Goal: Task Accomplishment & Management: Manage account settings

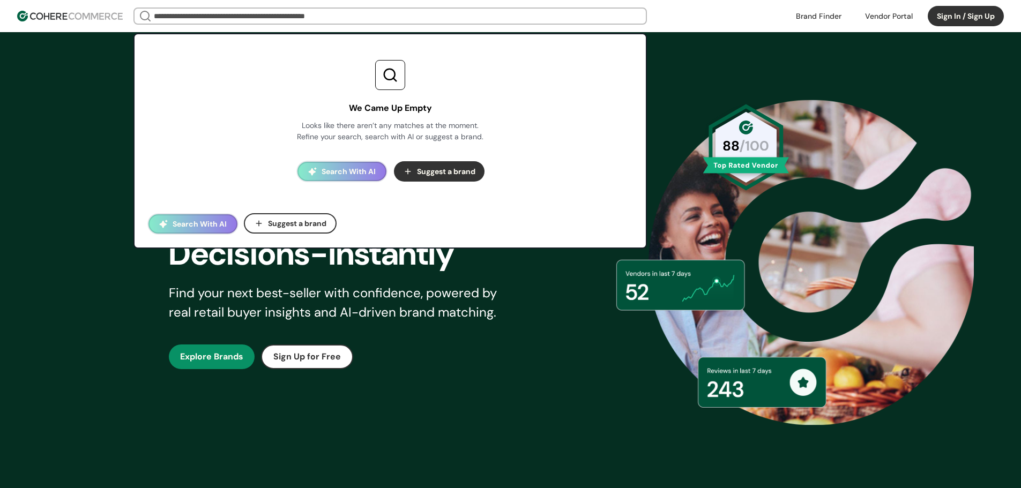
click at [546, 16] on input "search" at bounding box center [390, 16] width 477 height 15
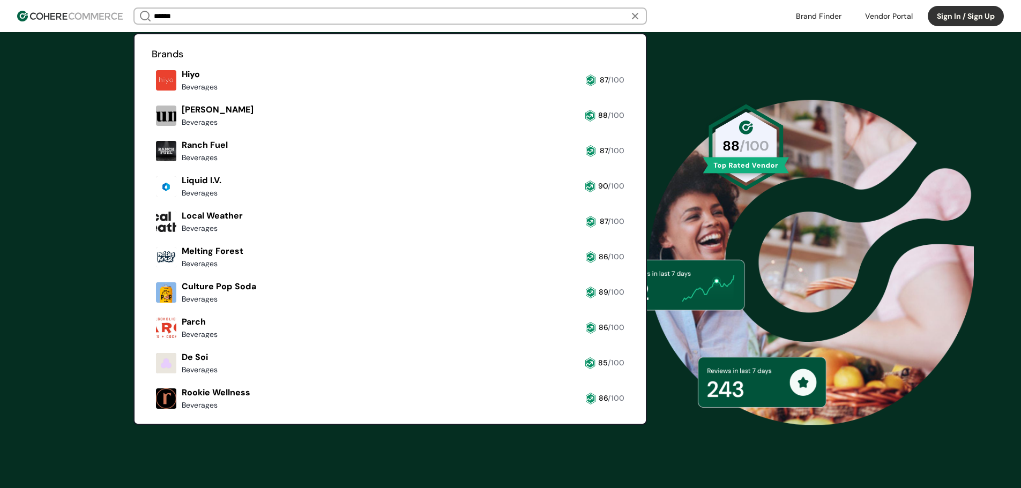
type input "******"
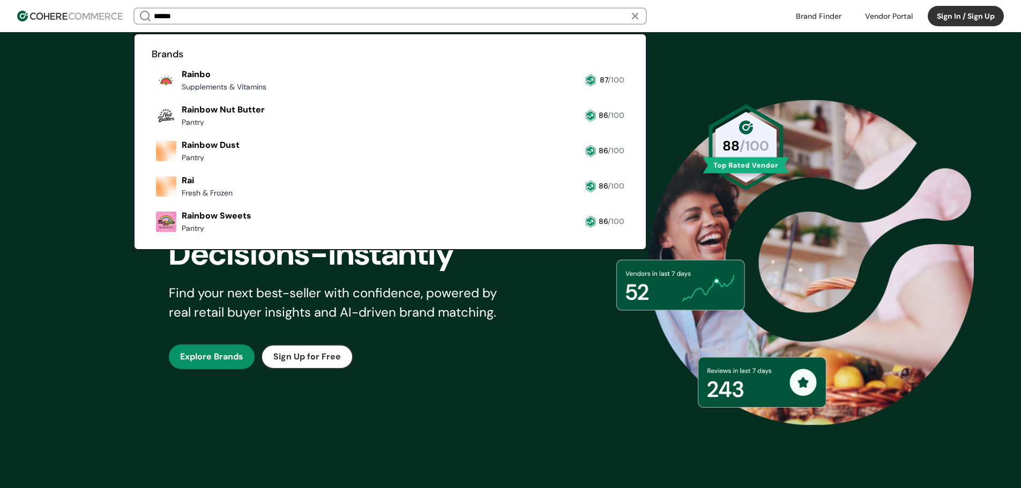
click at [152, 95] on link at bounding box center [152, 95] width 0 height 0
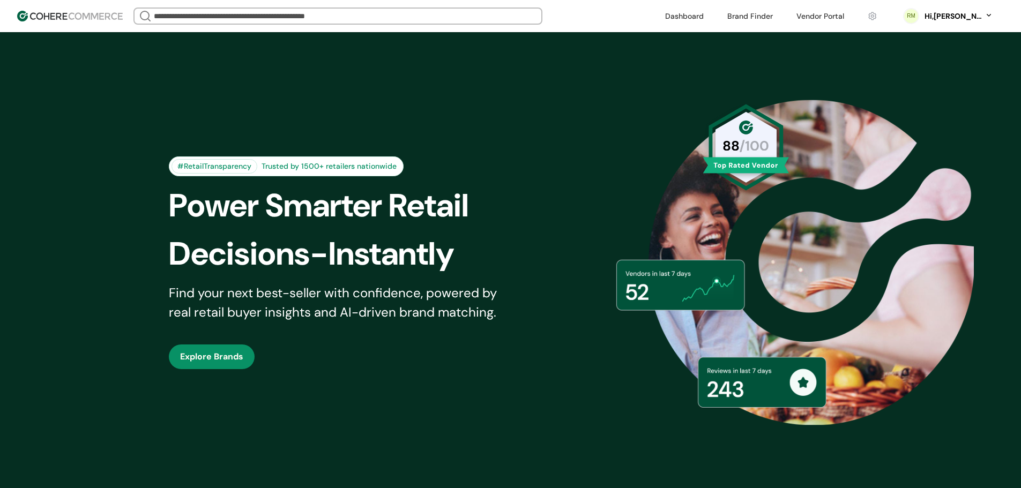
click at [343, 14] on input "search" at bounding box center [338, 16] width 372 height 15
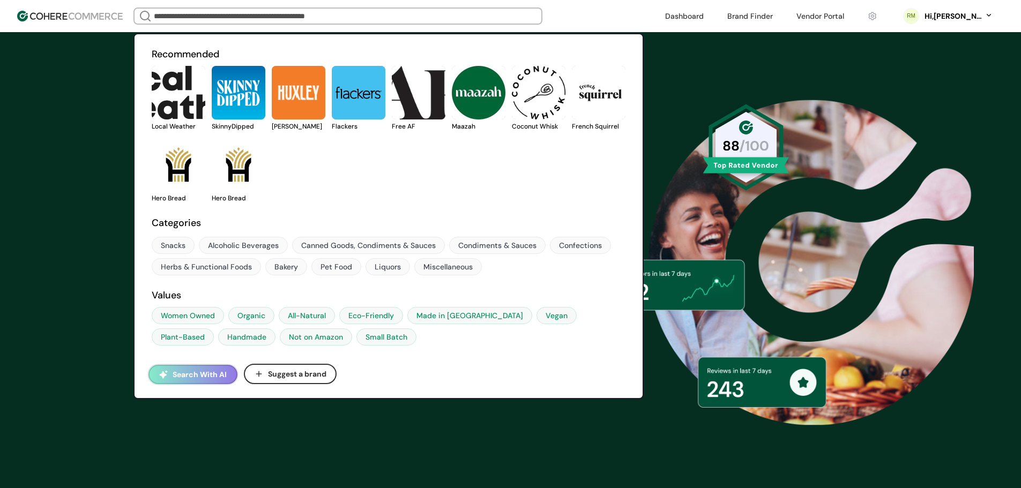
click at [988, 16] on div "Hi, [PERSON_NAME]" at bounding box center [958, 16] width 70 height 11
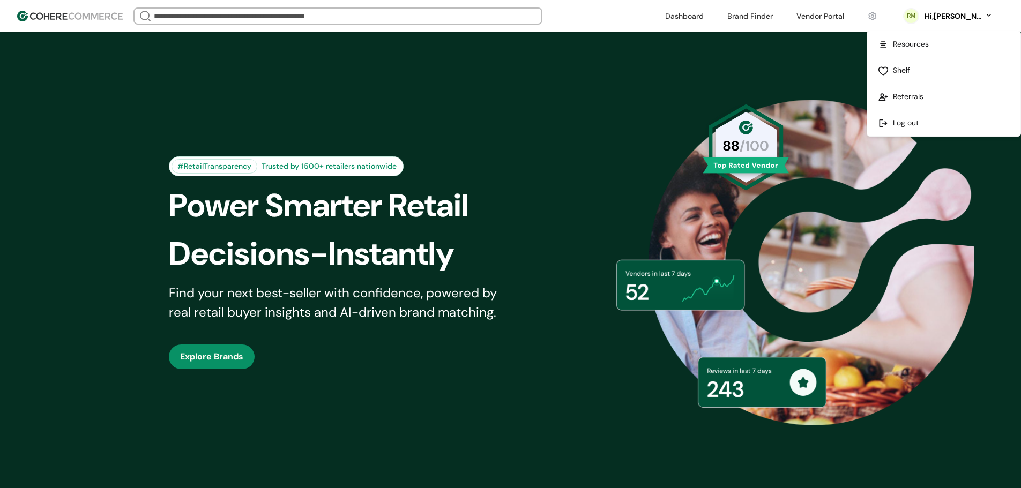
click at [913, 124] on link at bounding box center [943, 123] width 153 height 26
